Goal: Task Accomplishment & Management: Use online tool/utility

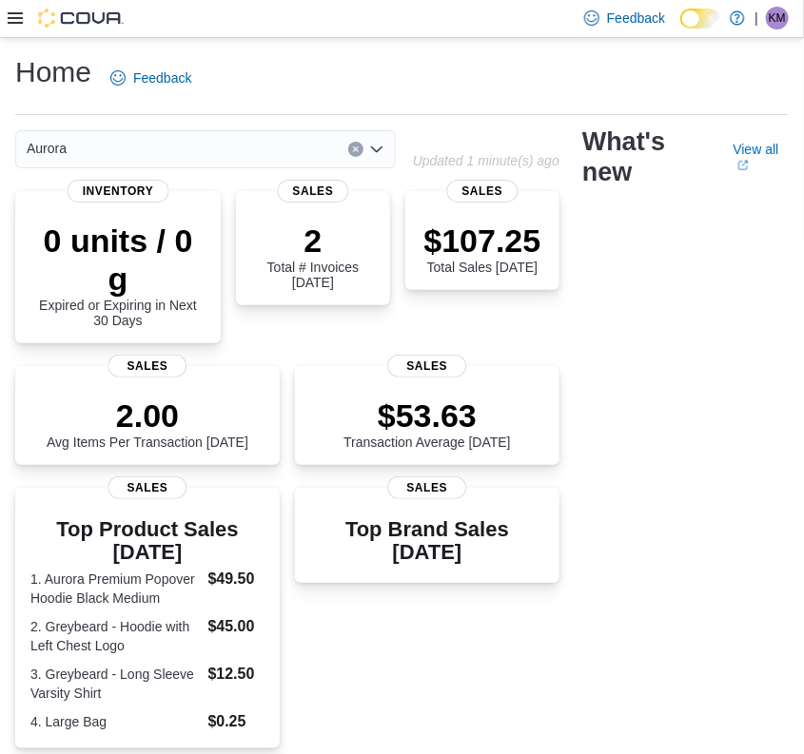
click at [20, 17] on icon at bounding box center [15, 17] width 15 height 11
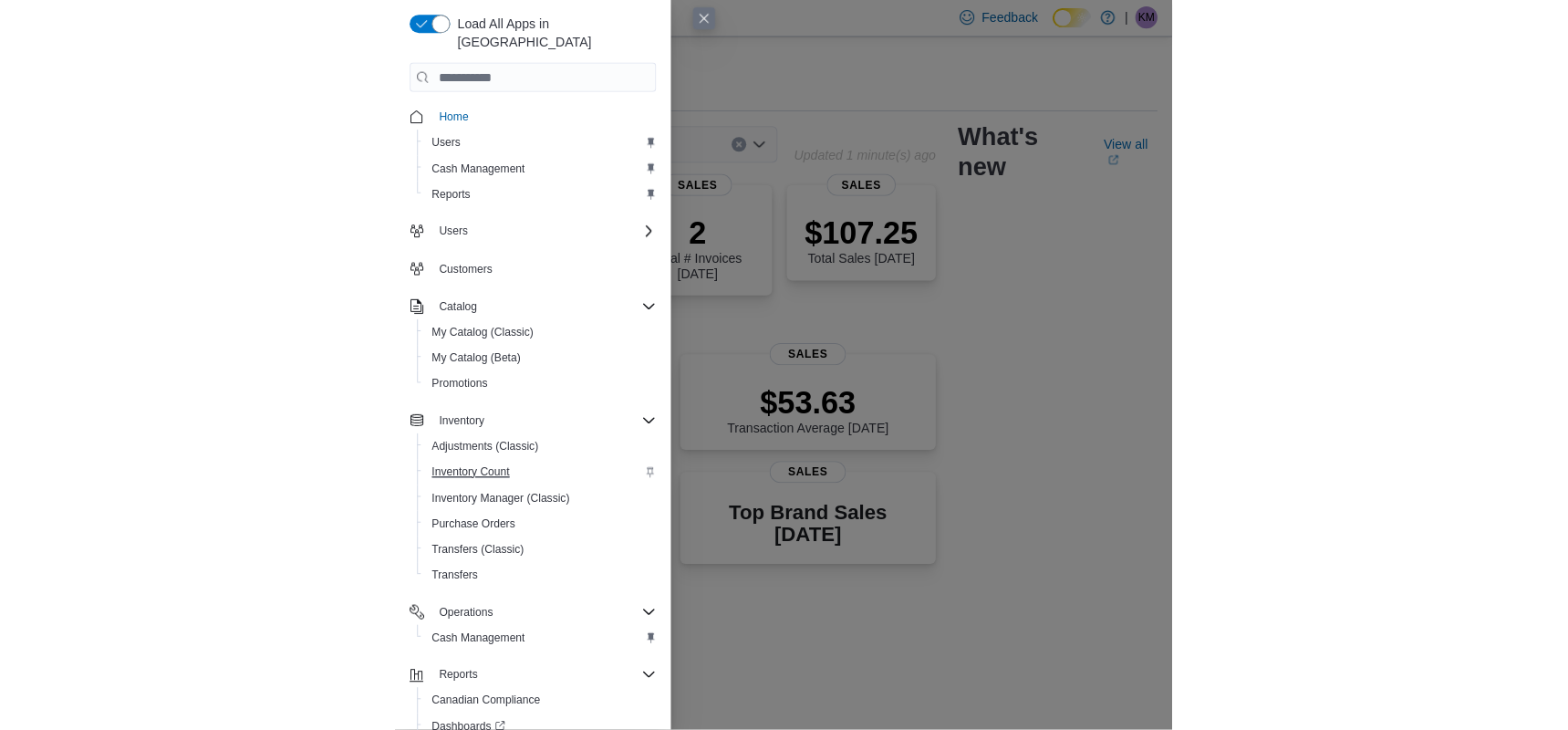
scroll to position [76, 0]
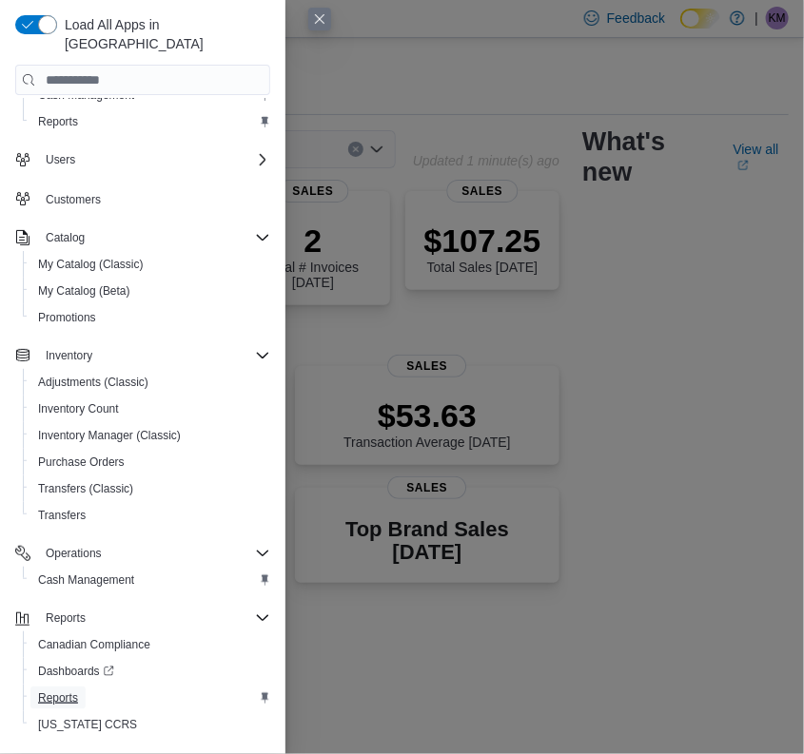
click at [58, 691] on span "Reports" at bounding box center [58, 698] width 40 height 15
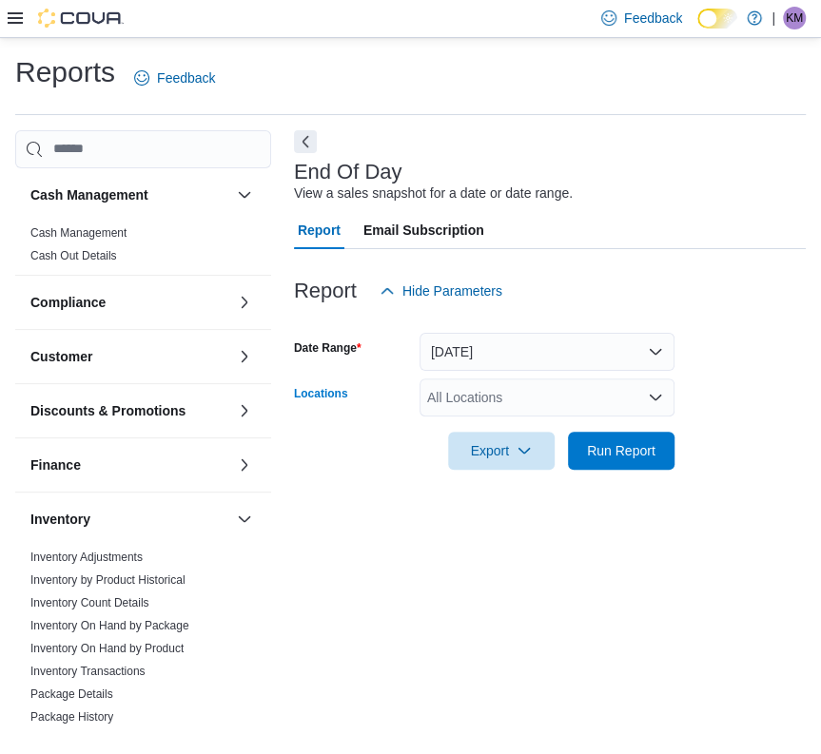
click at [656, 393] on icon "Open list of options" at bounding box center [655, 397] width 15 height 15
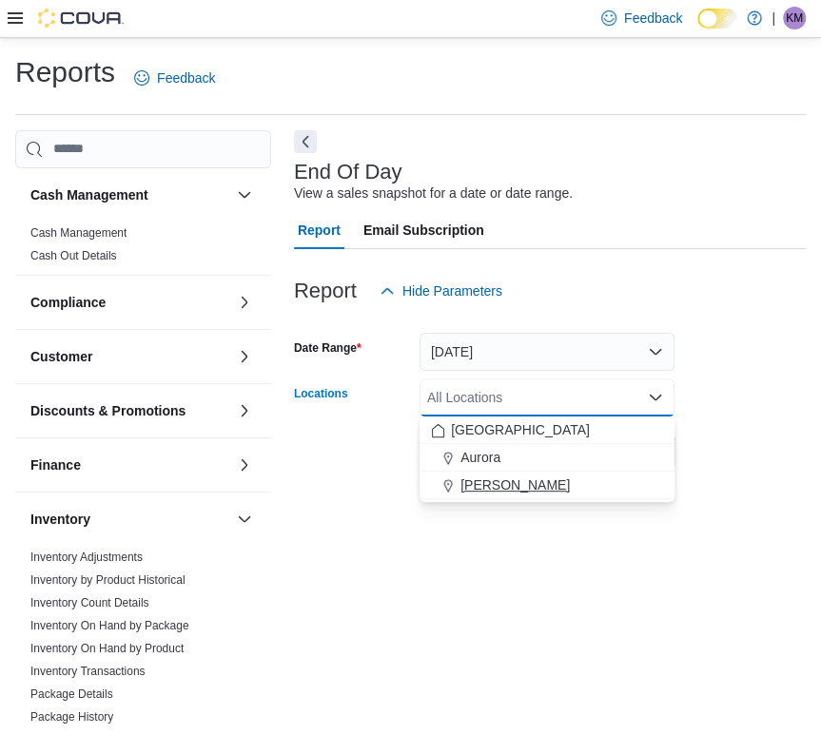
click at [525, 476] on span "[PERSON_NAME]" at bounding box center [514, 485] width 109 height 19
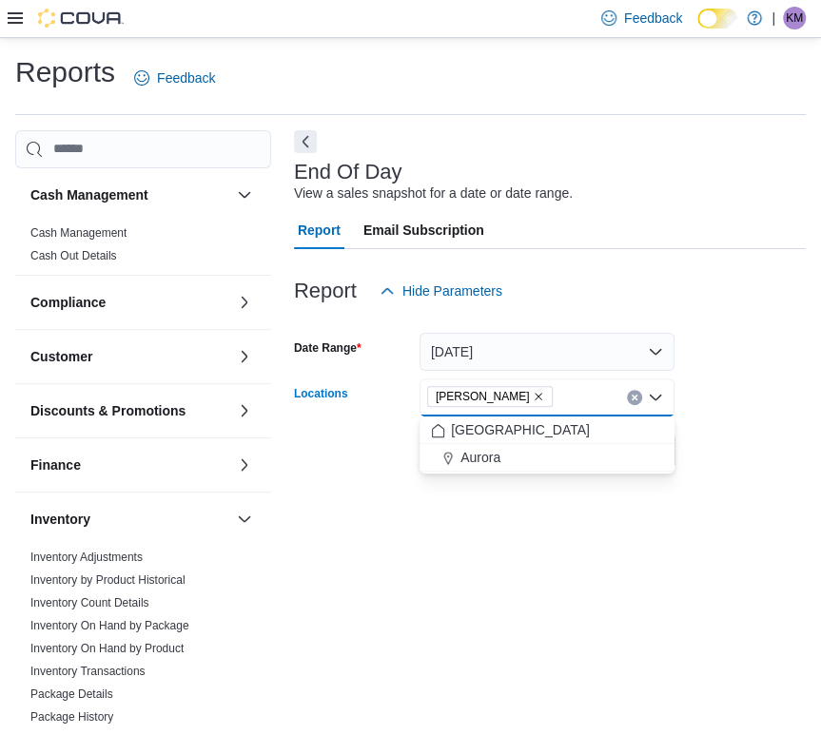
click at [764, 474] on div at bounding box center [550, 481] width 512 height 23
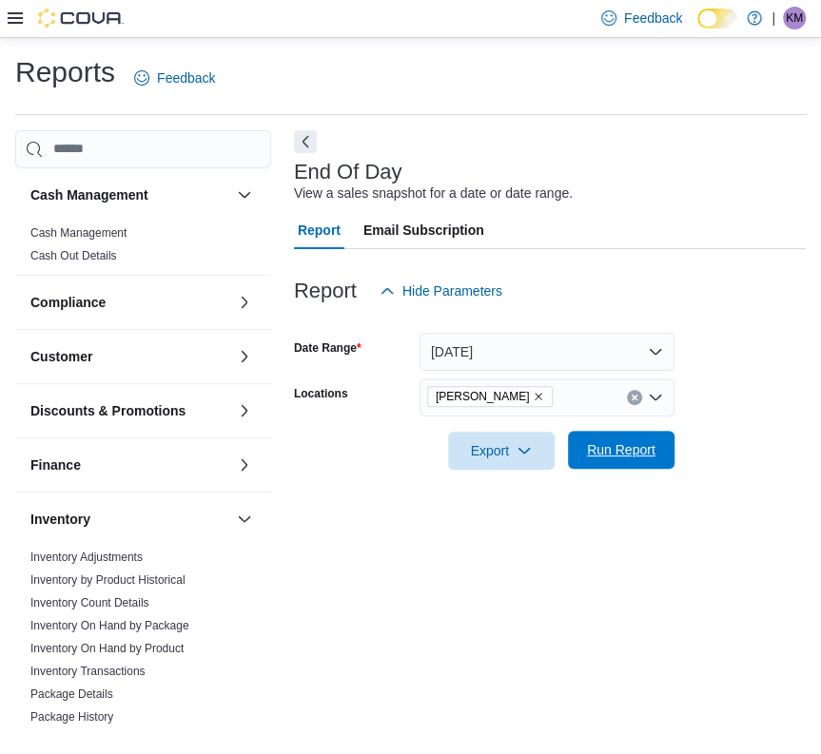
click at [626, 451] on span "Run Report" at bounding box center [621, 449] width 68 height 19
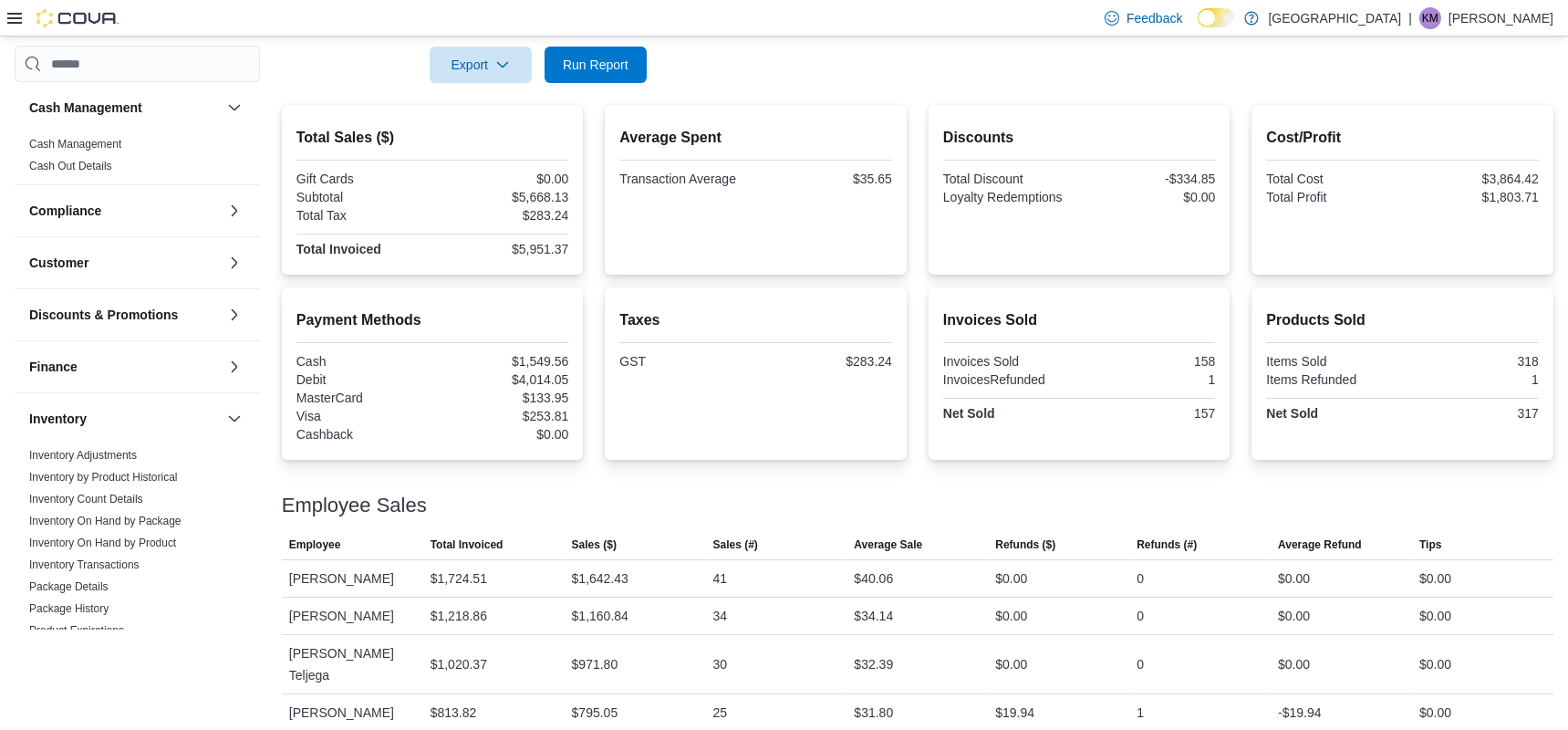
scroll to position [228, 0]
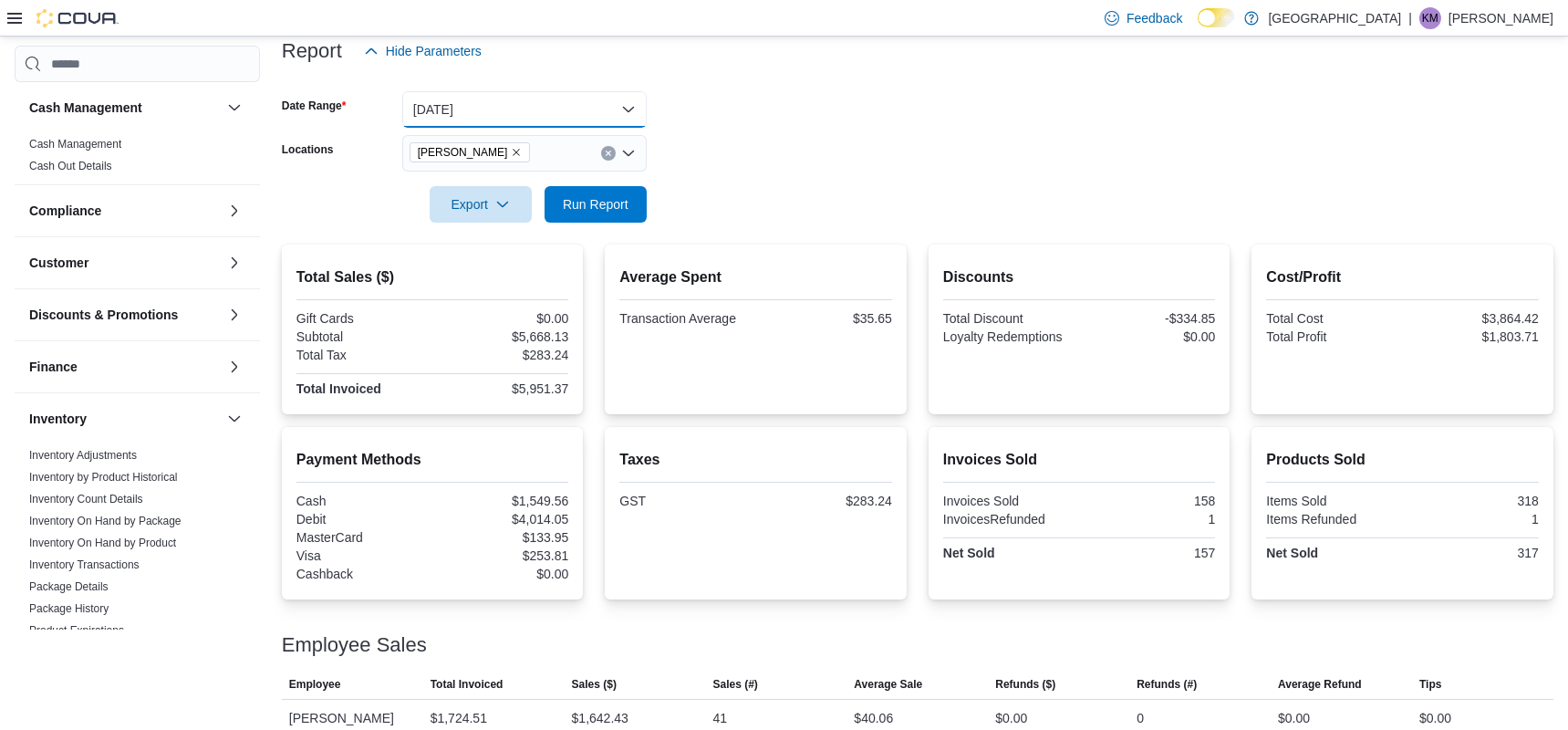
click at [615, 109] on button "[DATE]" at bounding box center [524, 109] width 245 height 36
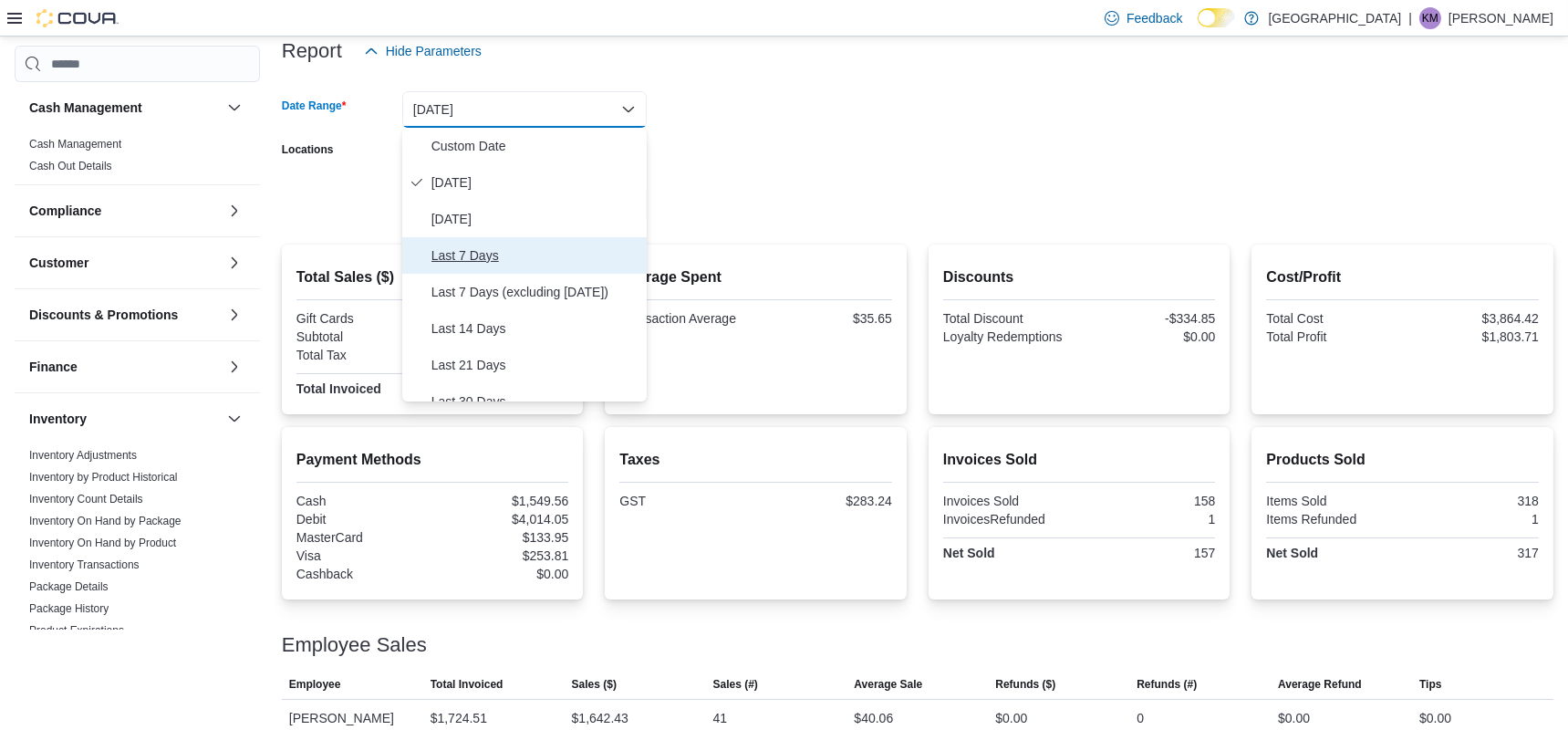
click at [550, 261] on span "Last 7 Days" at bounding box center [535, 255] width 208 height 22
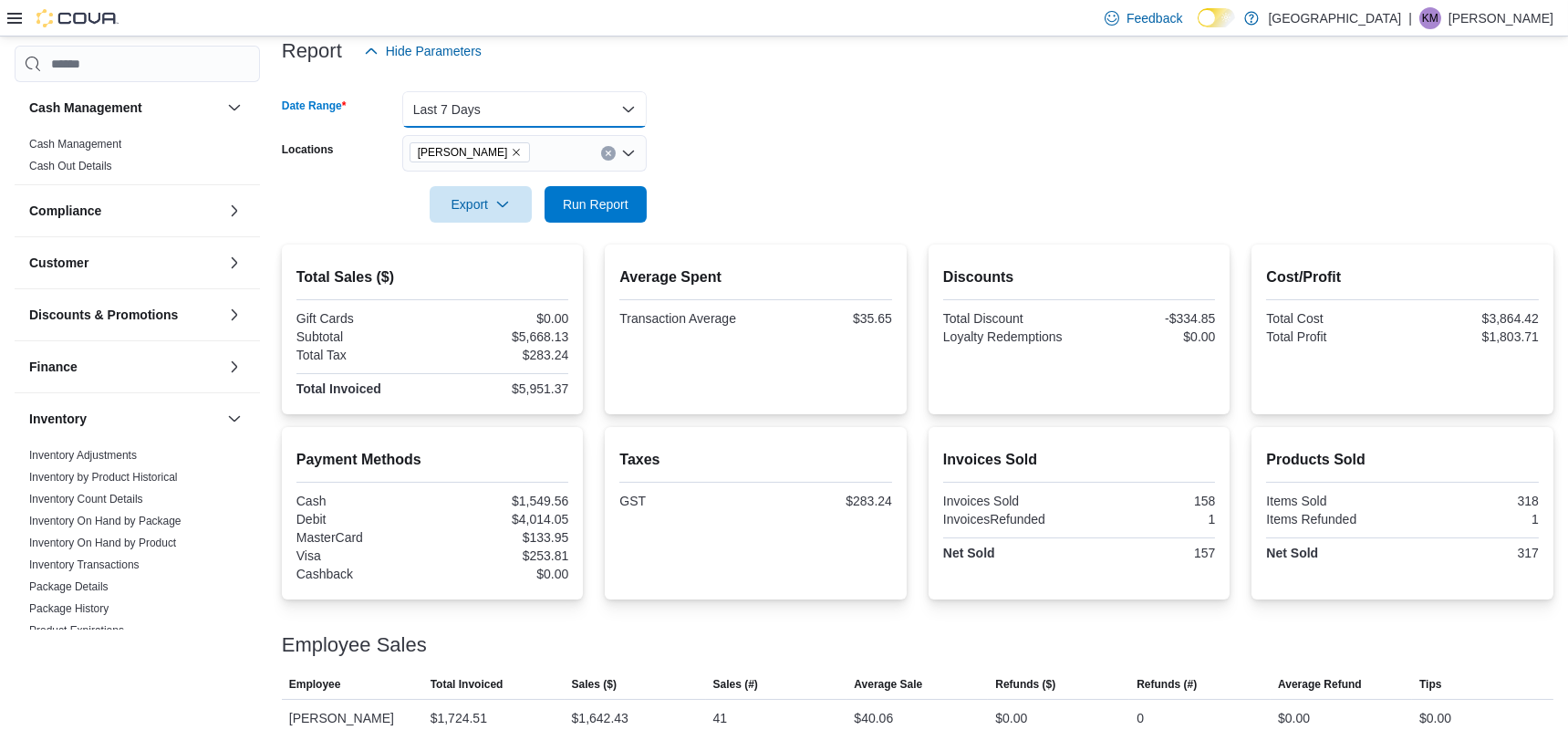
click at [624, 103] on button "Last 7 Days" at bounding box center [524, 109] width 245 height 36
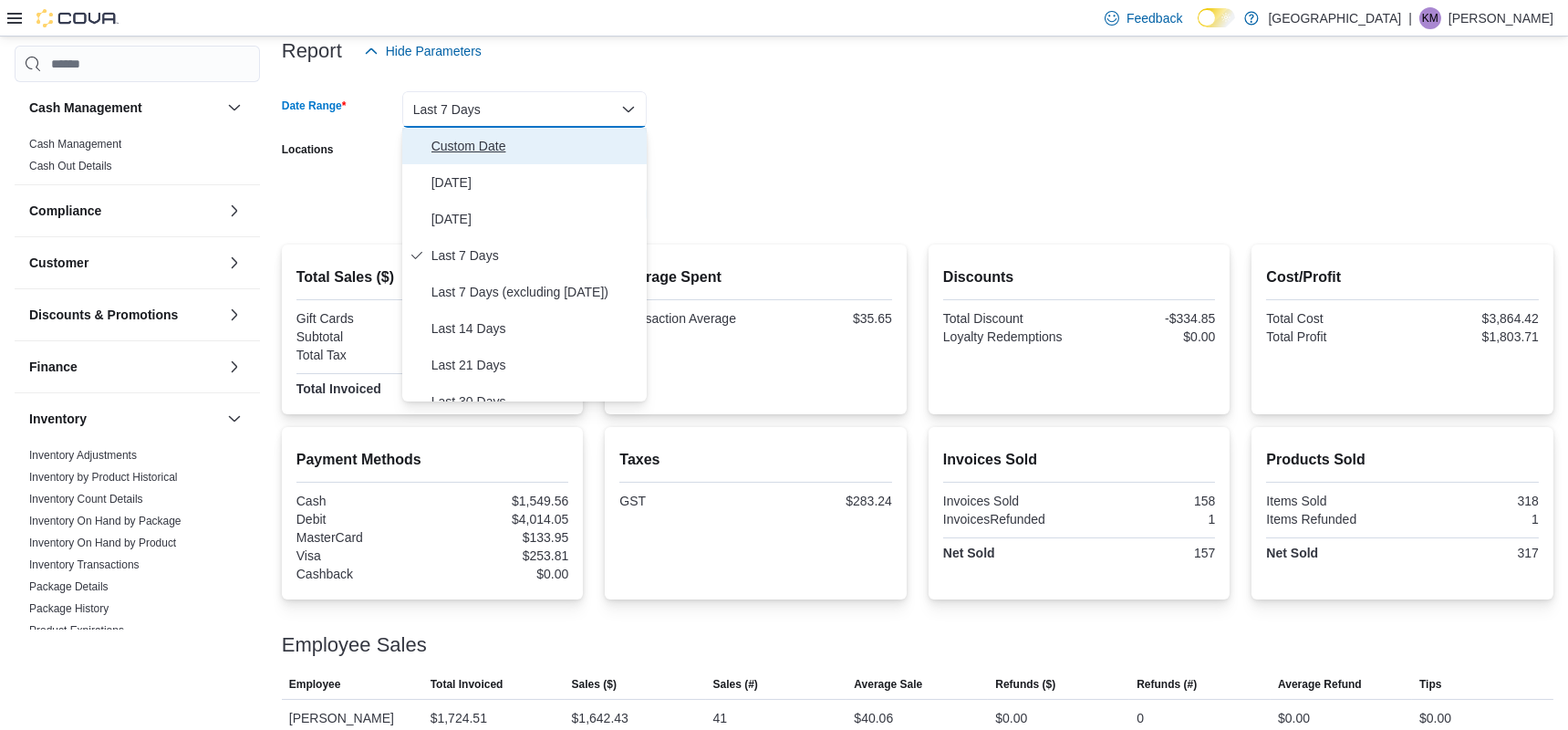
click at [547, 143] on span "Custom Date" at bounding box center [535, 146] width 208 height 22
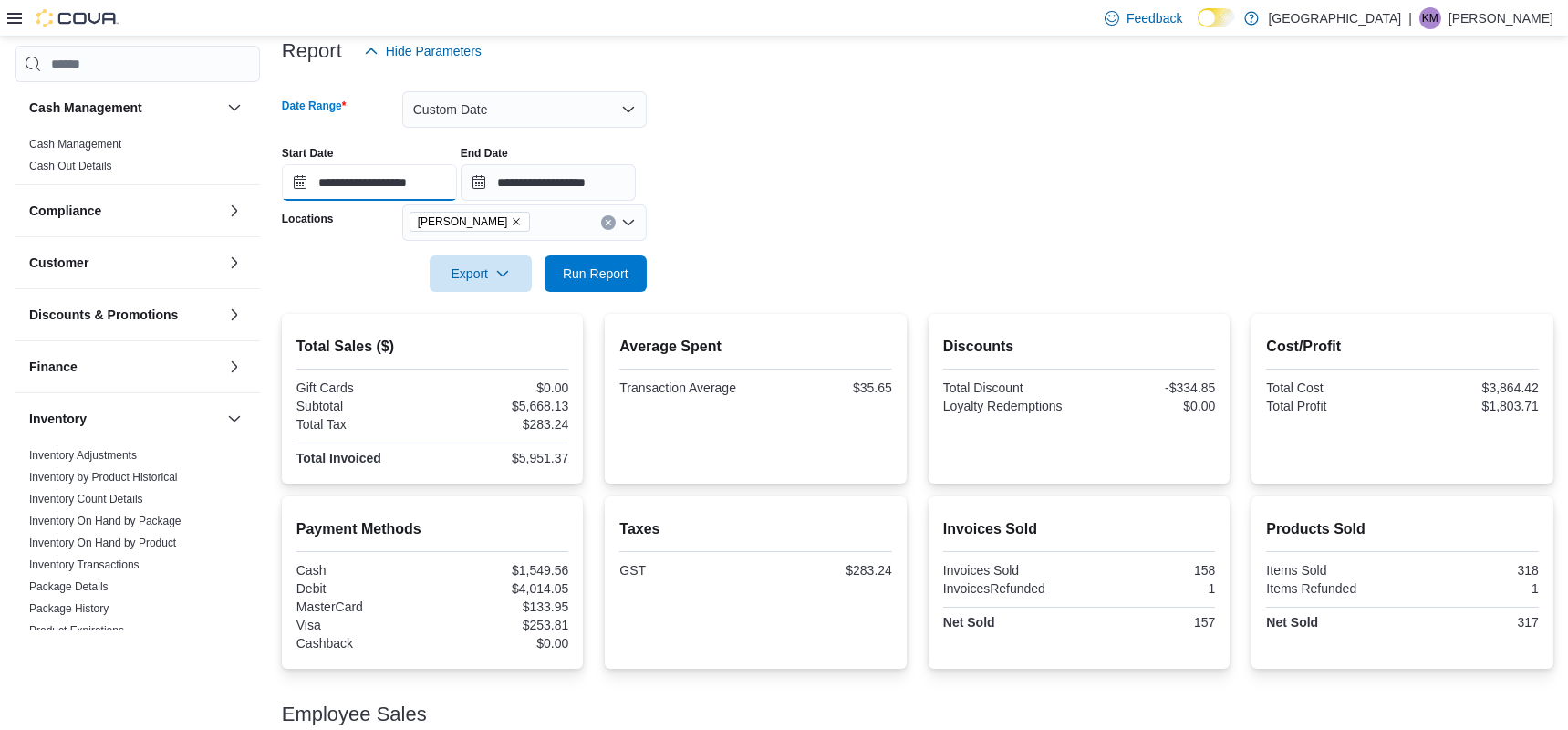
click at [301, 182] on input "**********" at bounding box center [369, 182] width 176 height 36
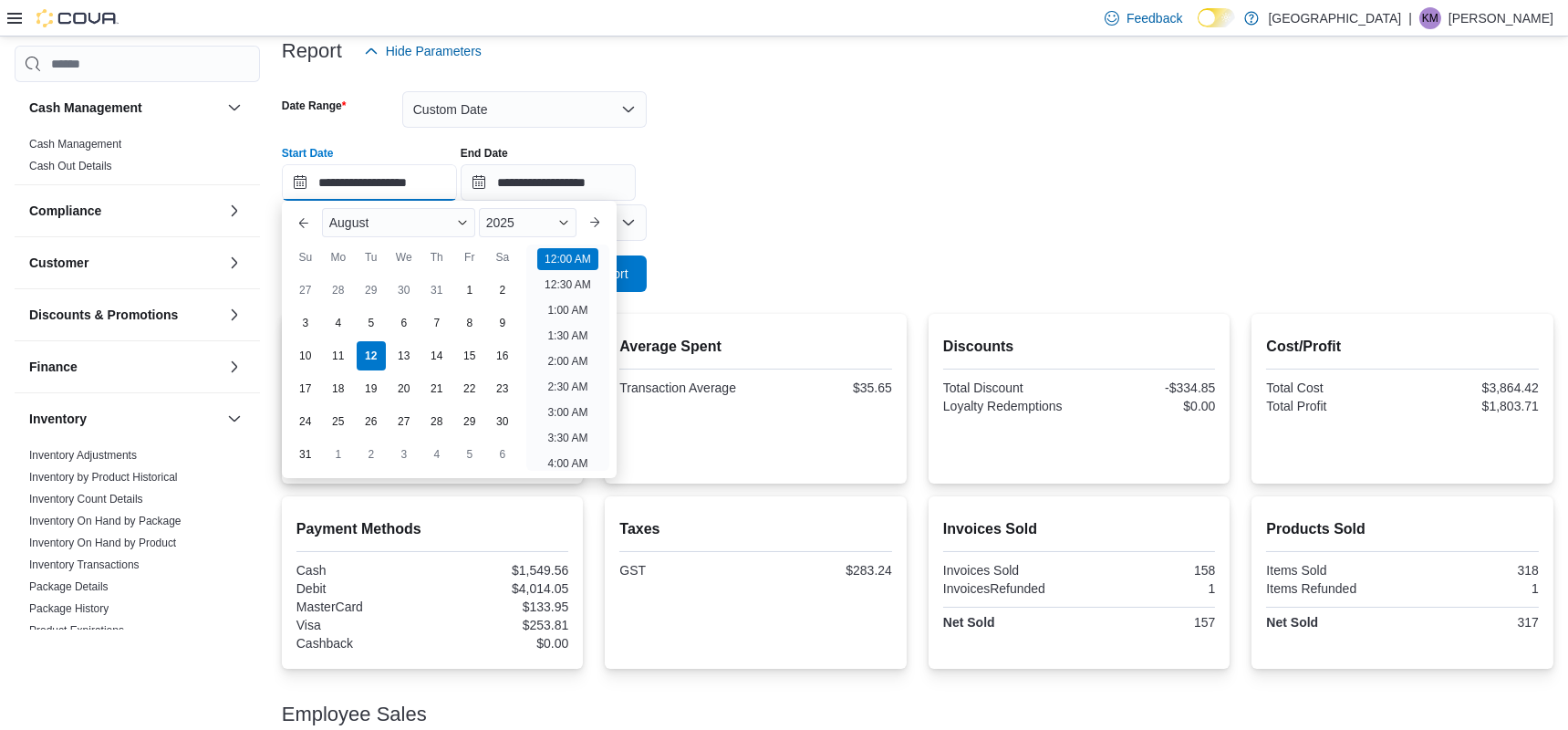
scroll to position [56, 0]
click at [503, 313] on div "9" at bounding box center [502, 322] width 32 height 32
type input "**********"
click at [706, 200] on div at bounding box center [918, 202] width 1272 height 4
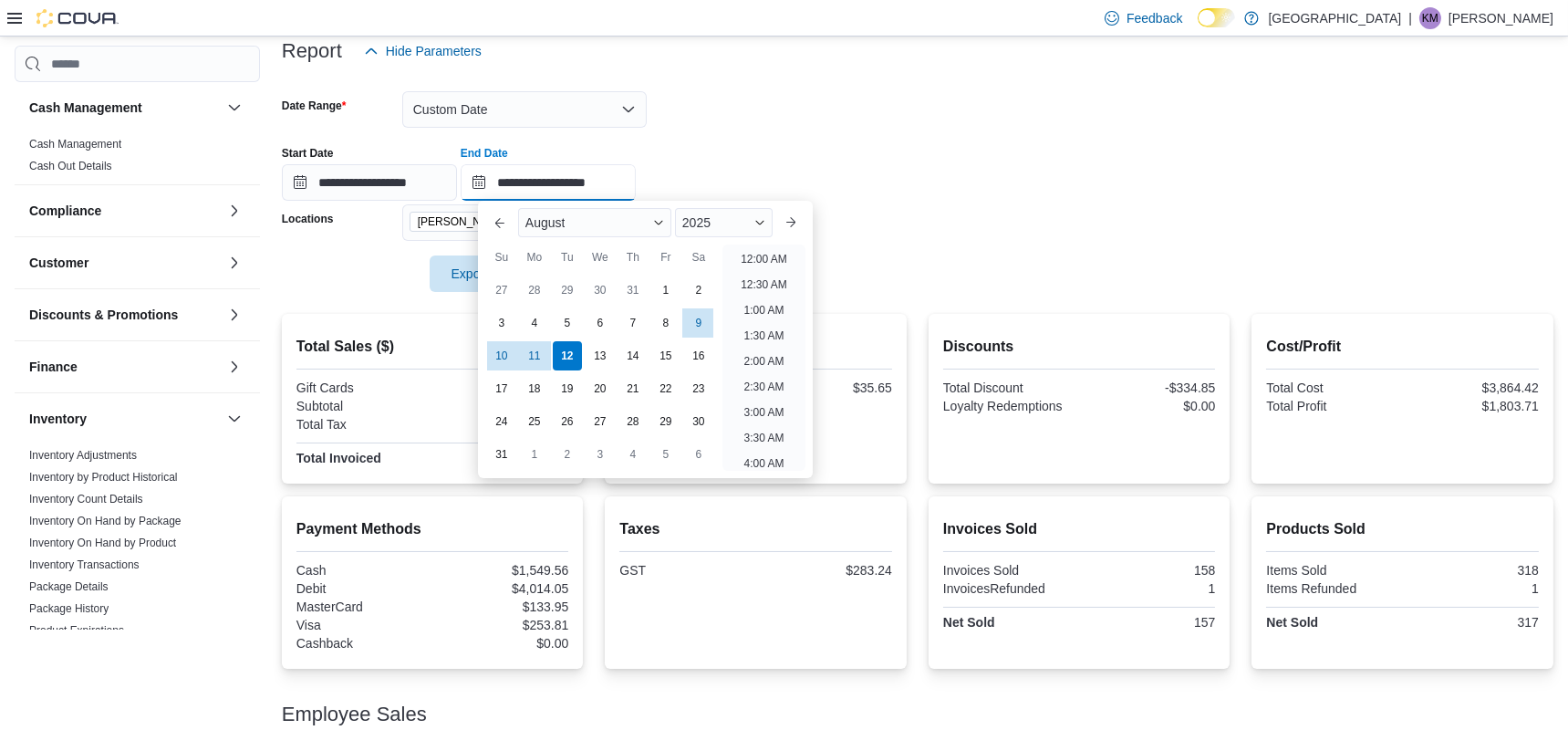
click at [575, 184] on input "**********" at bounding box center [548, 182] width 176 height 36
drag, startPoint x: 690, startPoint y: 324, endPoint x: 709, endPoint y: 308, distance: 24.8
click at [692, 323] on div "9" at bounding box center [697, 322] width 32 height 32
type input "**********"
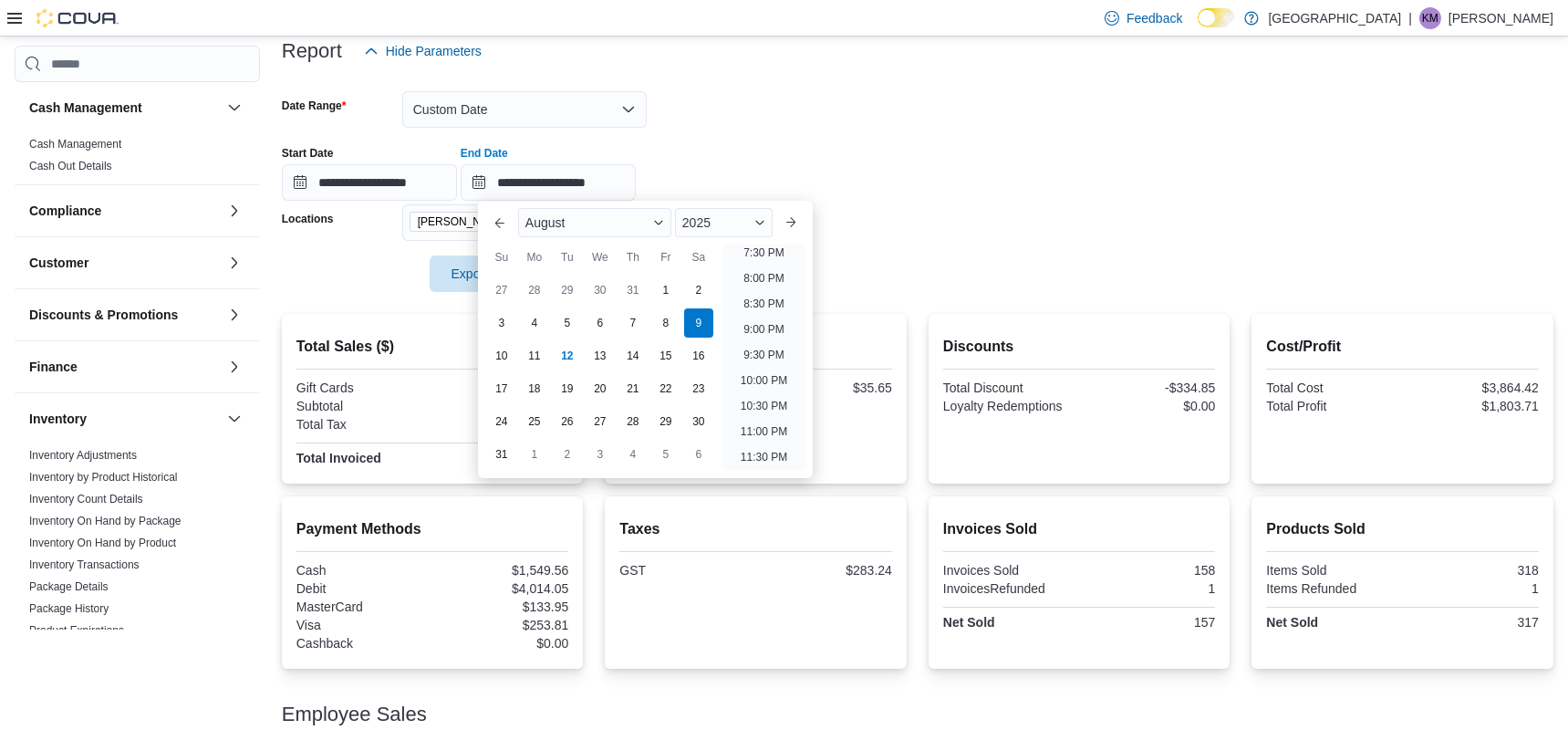
click at [786, 228] on form "**********" at bounding box center [918, 180] width 1272 height 223
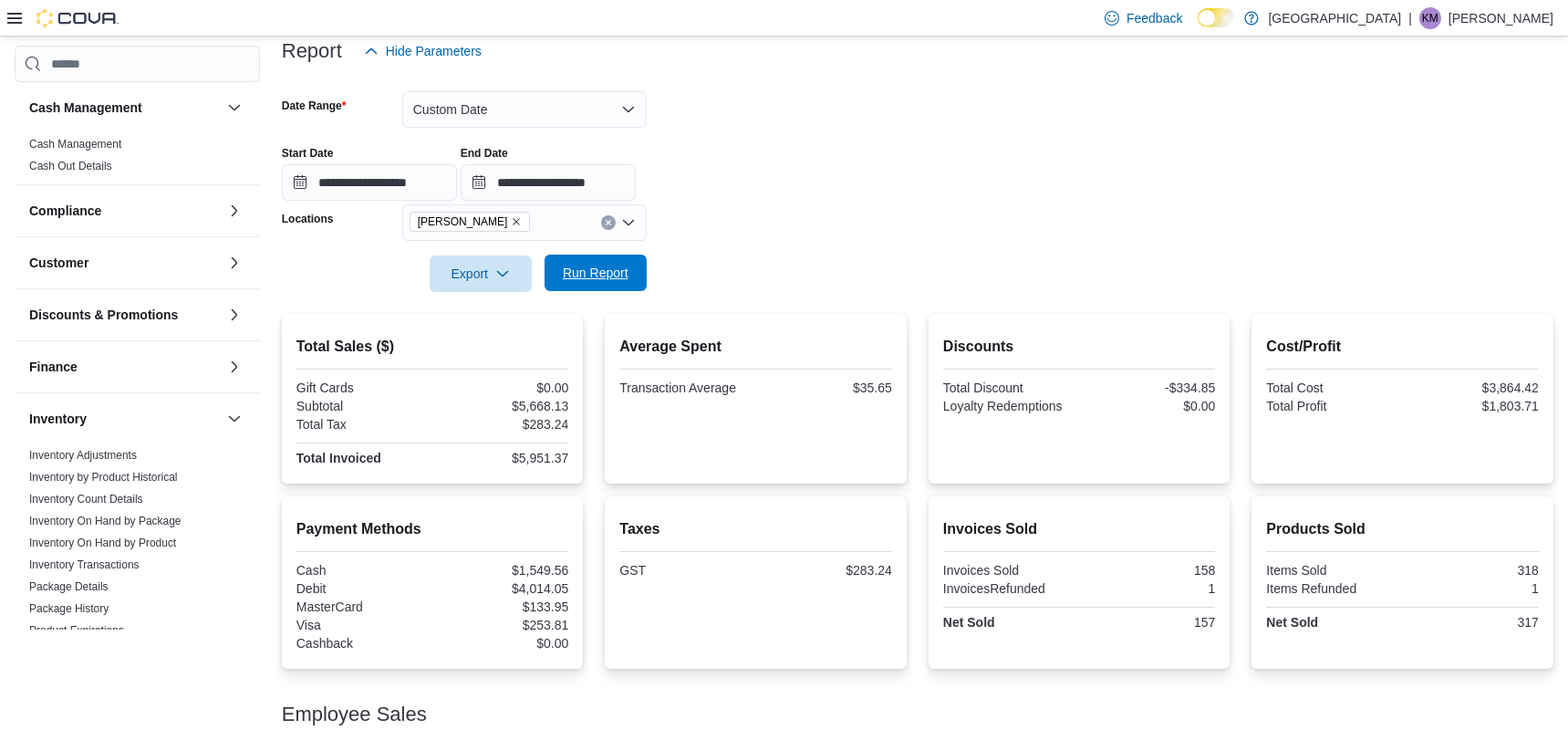
click at [590, 271] on span "Run Report" at bounding box center [596, 272] width 65 height 18
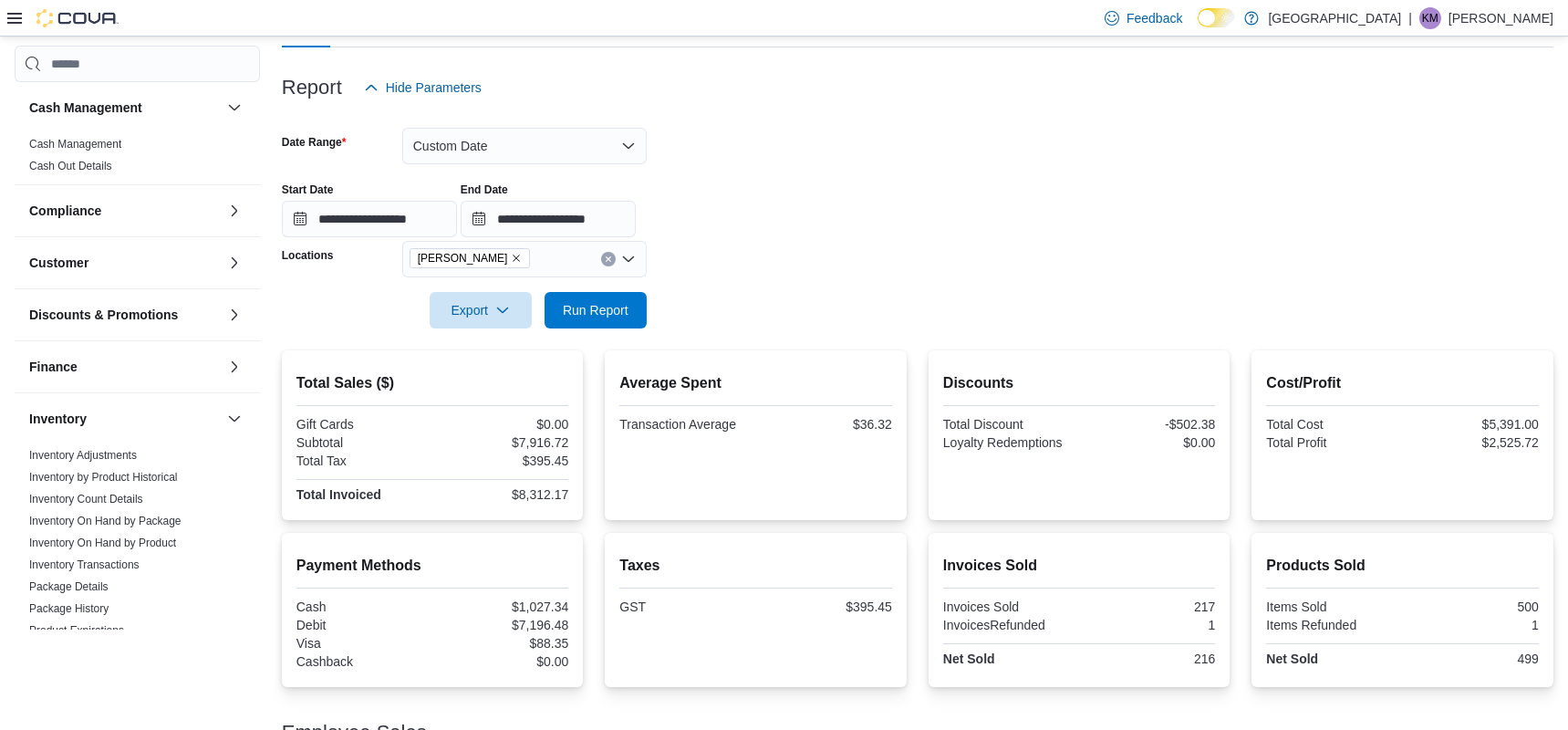
scroll to position [138, 0]
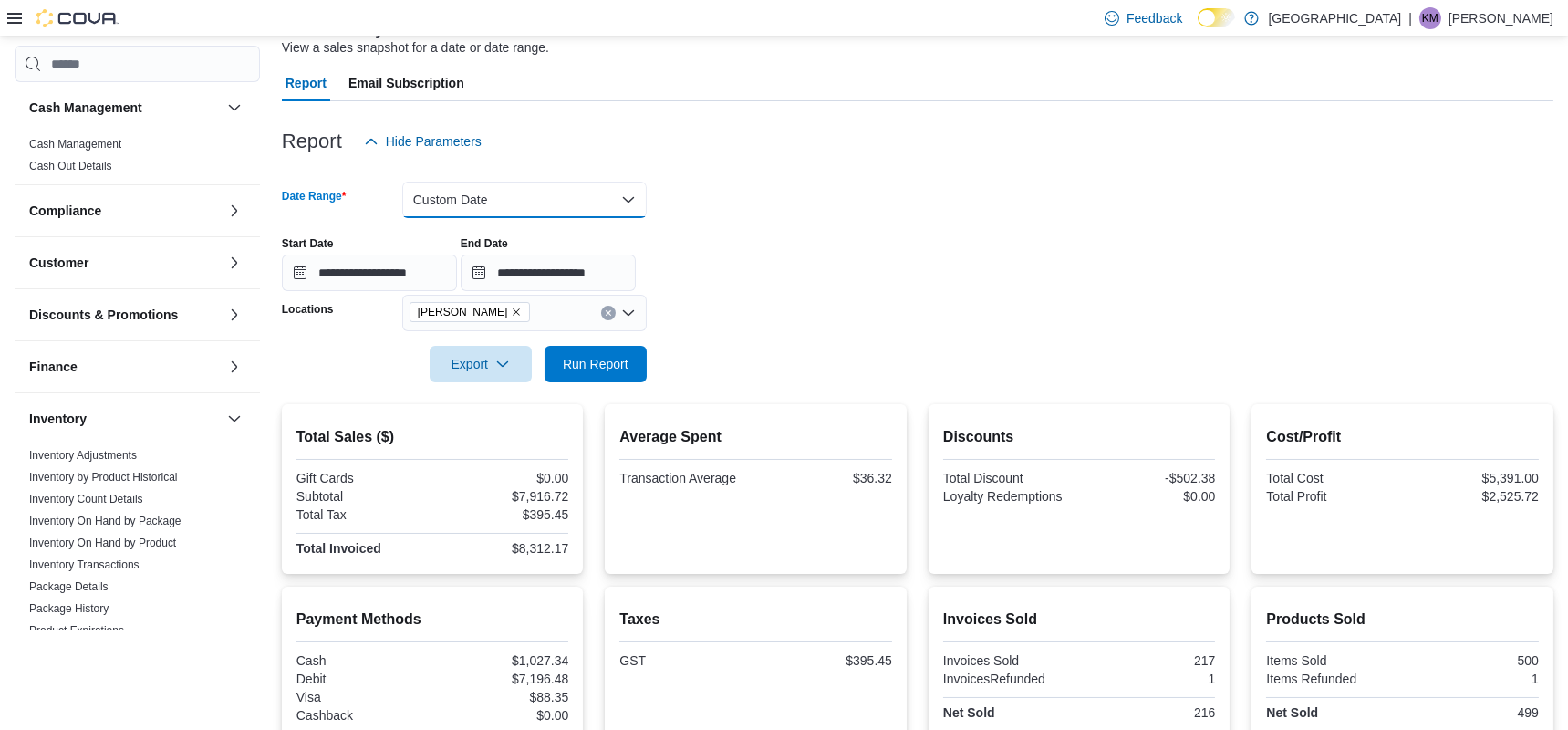
click at [633, 200] on button "Custom Date" at bounding box center [524, 200] width 245 height 36
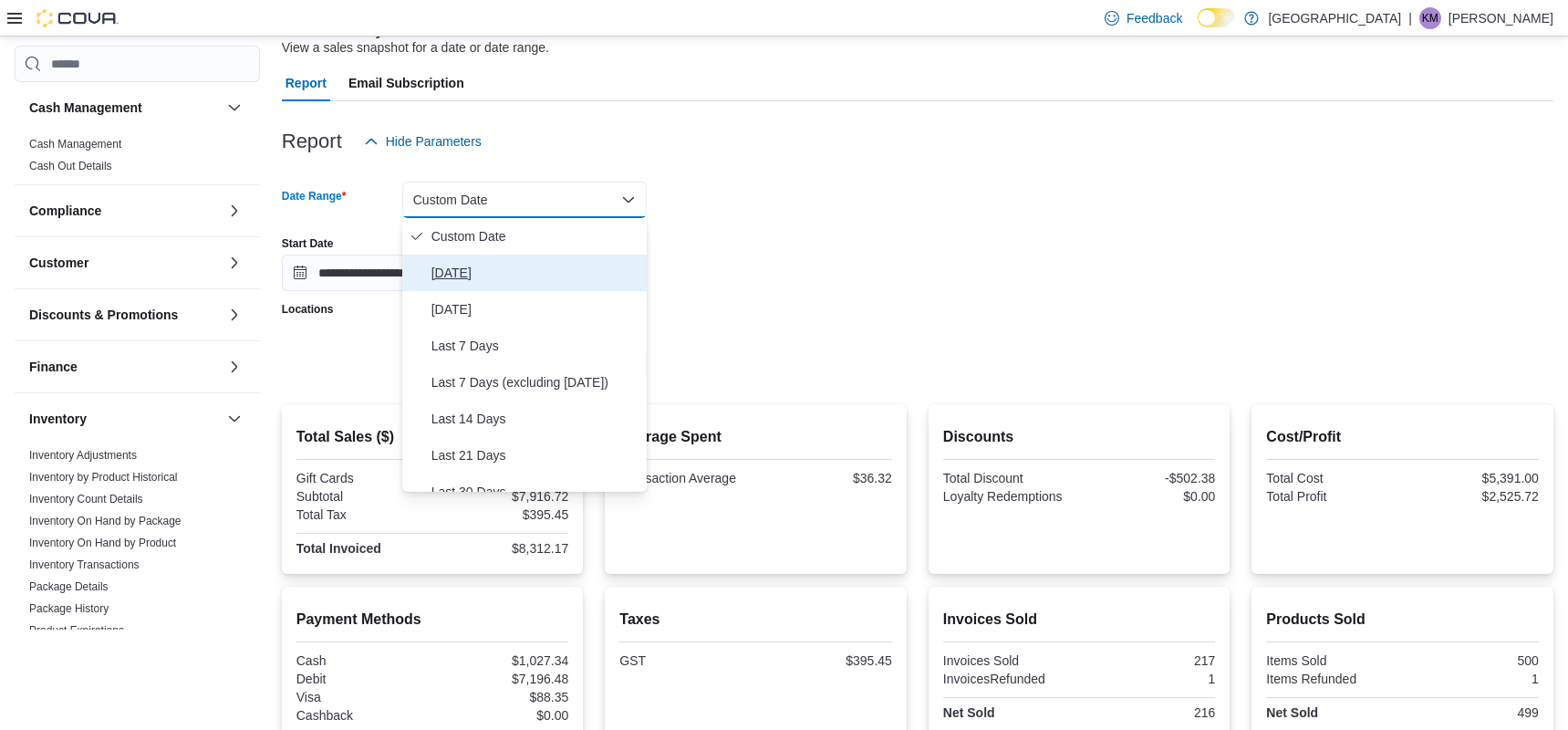
click at [518, 262] on span "[DATE]" at bounding box center [535, 272] width 208 height 22
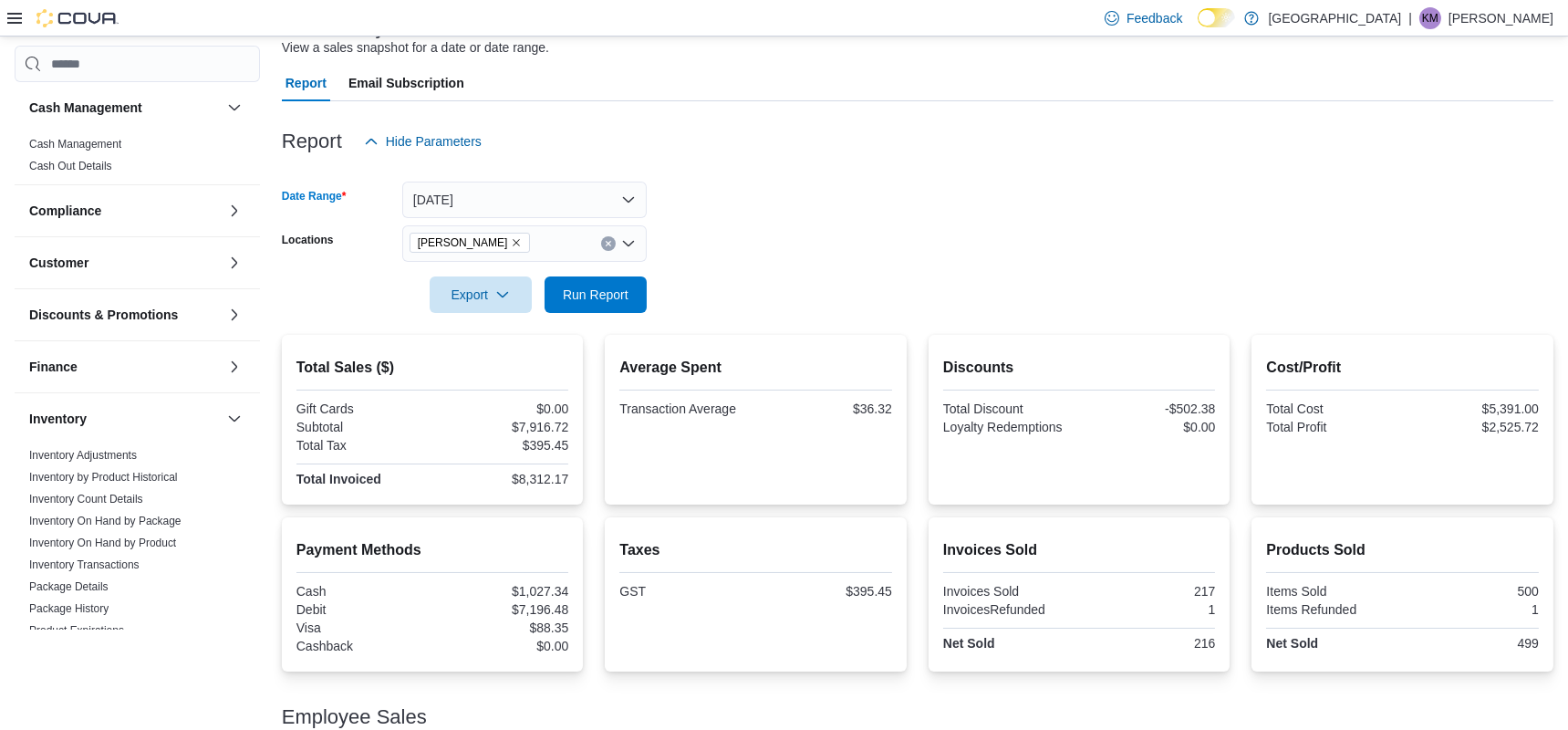
click at [626, 245] on icon "Open list of options" at bounding box center [628, 244] width 11 height 6
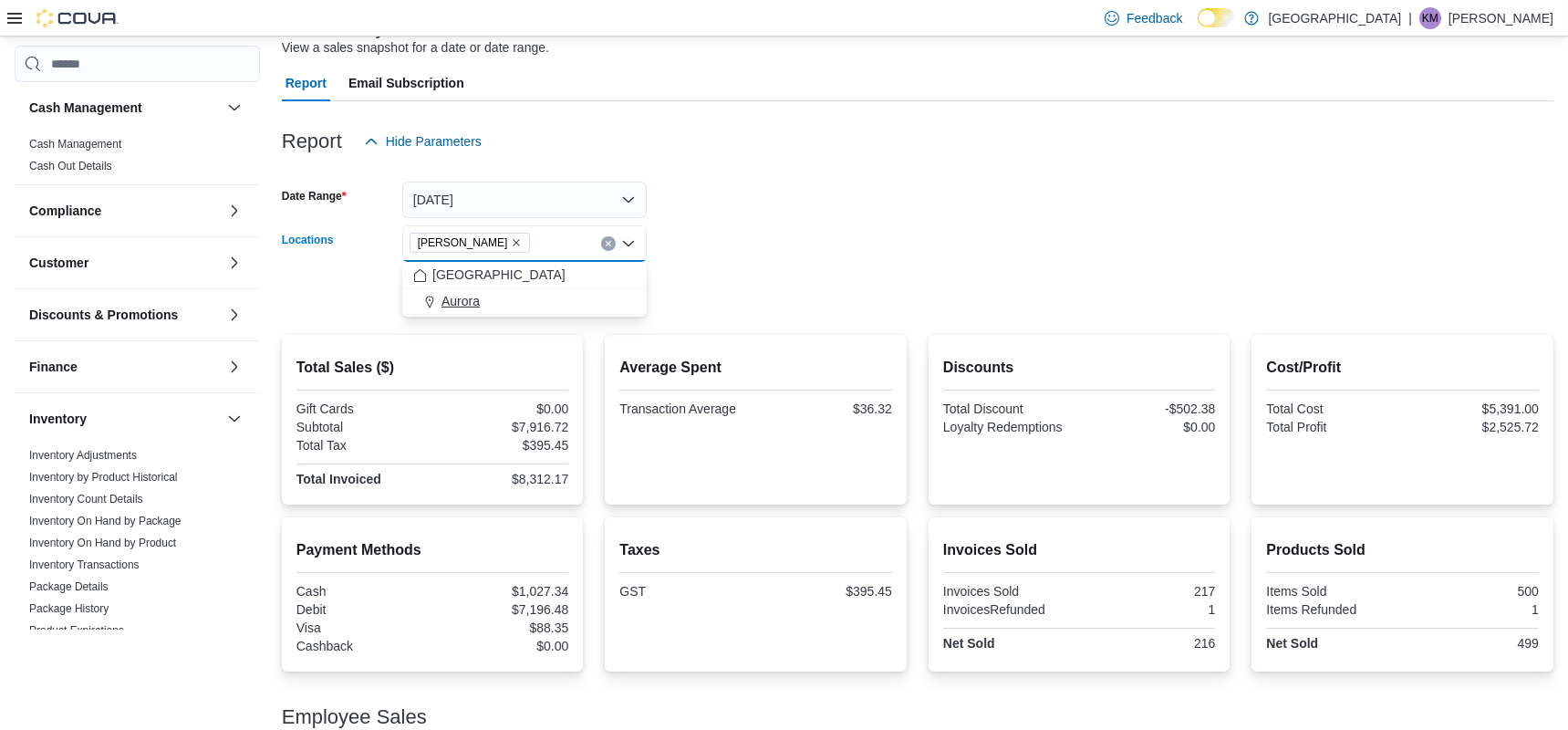
click at [514, 296] on div "Aurora" at bounding box center [525, 300] width 222 height 18
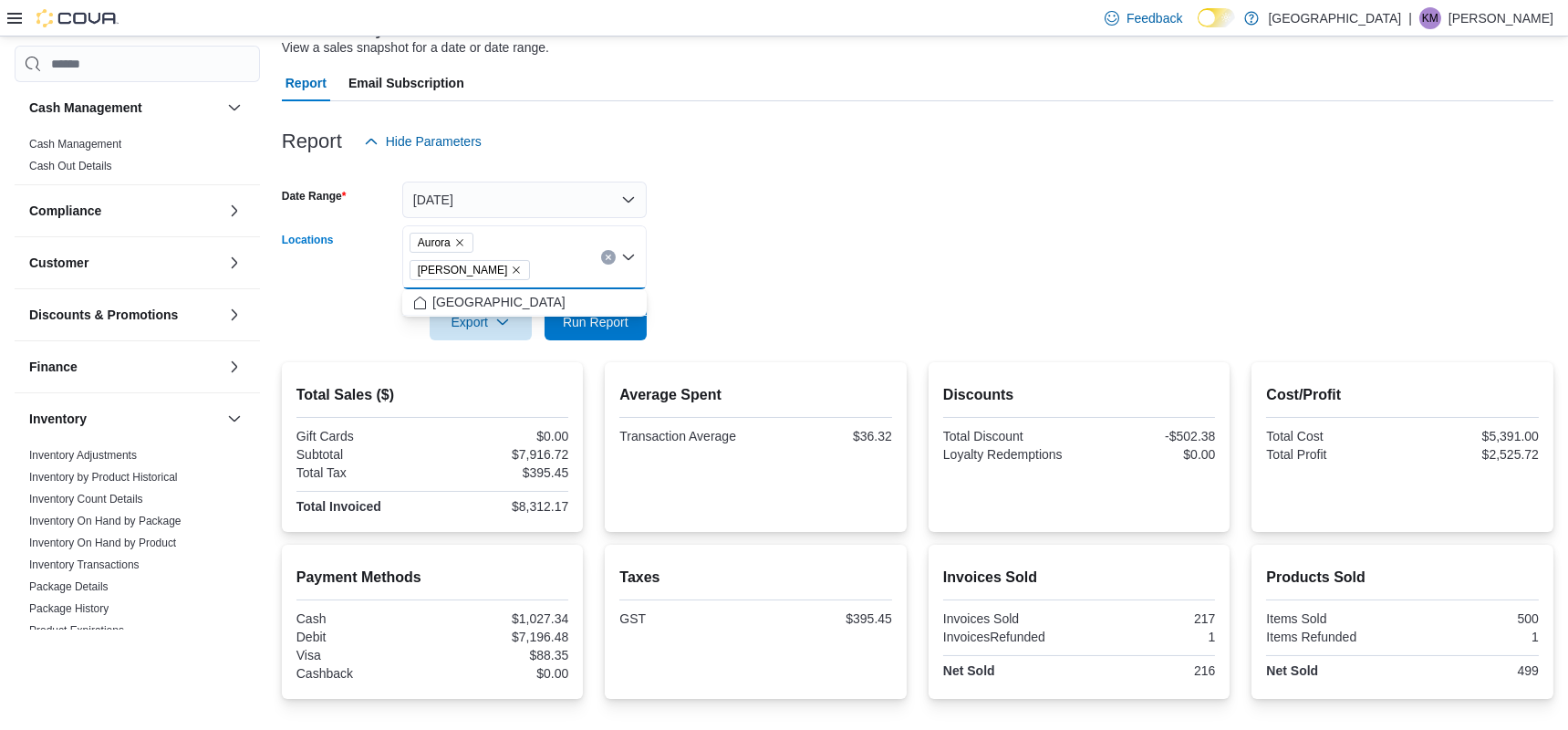
click at [511, 266] on icon "Remove Aurora Cannabis from selection in this group" at bounding box center [516, 270] width 11 height 11
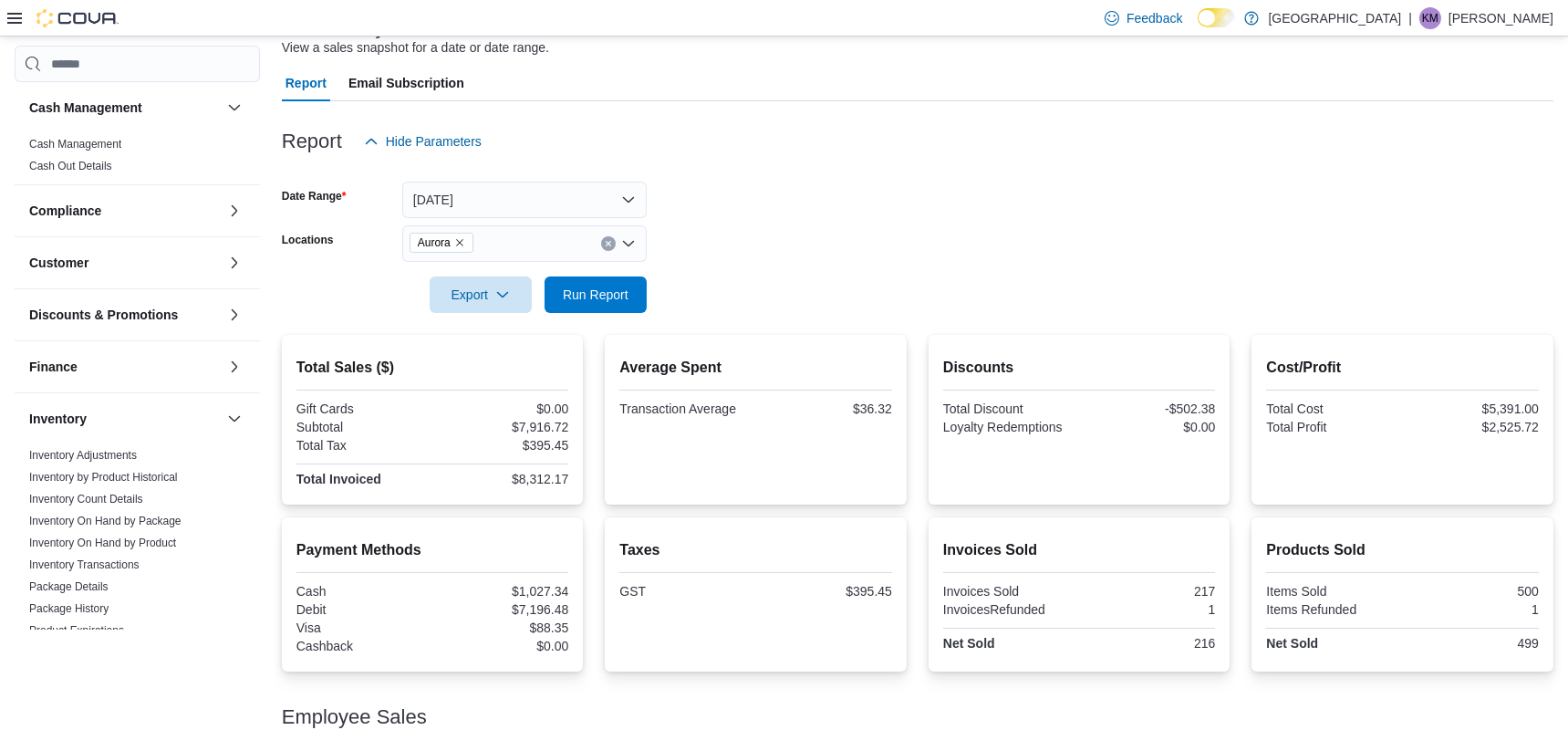
click at [786, 302] on form "Date Range [DATE] Locations Aurora Export Run Report" at bounding box center [918, 236] width 1272 height 153
click at [575, 284] on span "Run Report" at bounding box center [596, 294] width 81 height 36
